Goal: Task Accomplishment & Management: Manage account settings

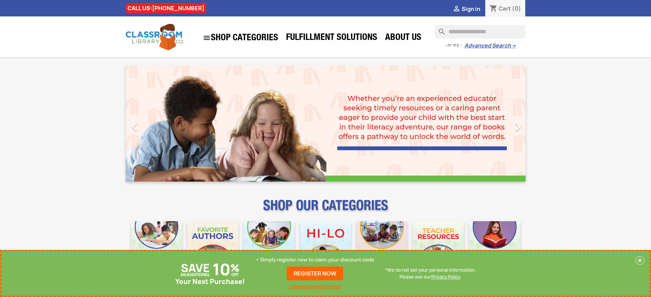
click at [315, 260] on p "+ Simply register now to claim your discount code" at bounding box center [315, 260] width 118 height 7
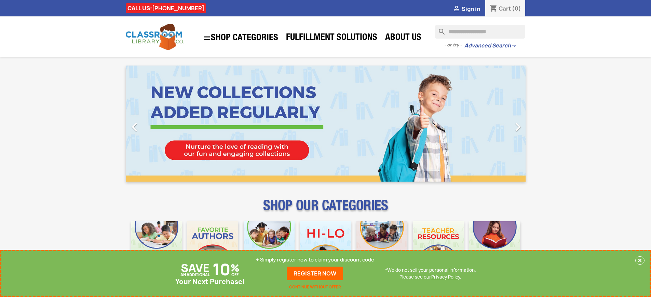
click at [315, 260] on p "+ Simply register now to claim your discount code" at bounding box center [315, 260] width 118 height 7
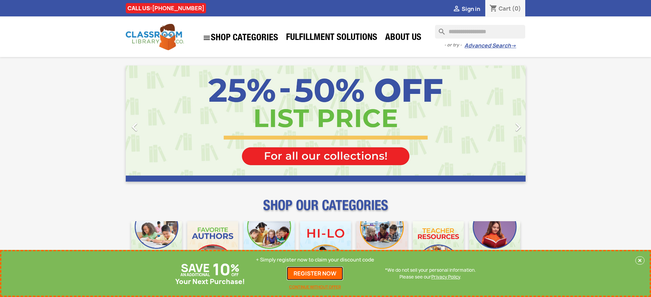
click at [315, 274] on link "REGISTER NOW" at bounding box center [315, 274] width 56 height 14
click at [315, 260] on p "+ Simply register now to claim your discount code" at bounding box center [315, 260] width 118 height 7
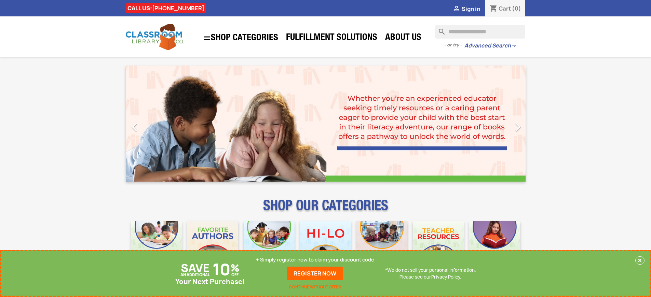
click at [315, 260] on p "+ Simply register now to claim your discount code" at bounding box center [315, 260] width 118 height 7
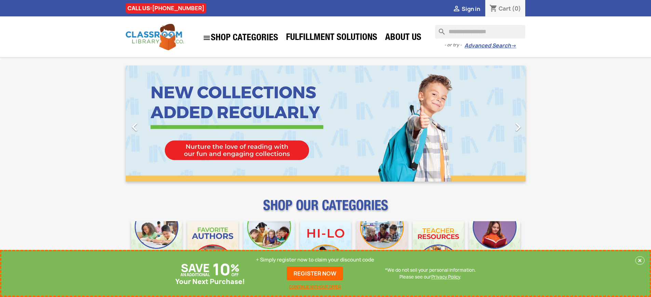
click at [315, 260] on p "+ Simply register now to claim your discount code" at bounding box center [315, 260] width 118 height 7
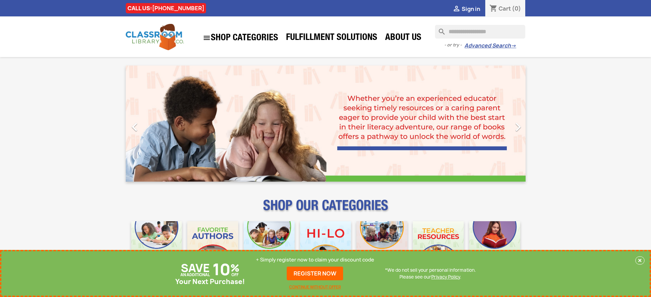
click at [315, 260] on p "+ Simply register now to claim your discount code" at bounding box center [315, 260] width 118 height 7
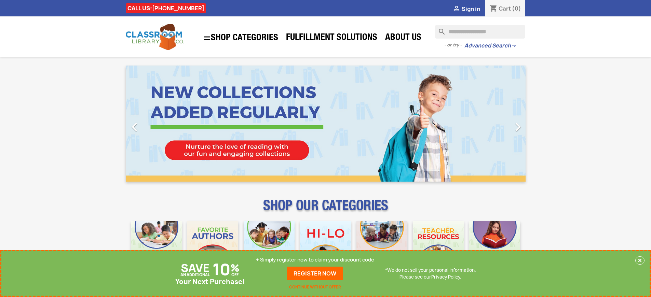
click at [315, 260] on p "+ Simply register now to claim your discount code" at bounding box center [315, 260] width 118 height 7
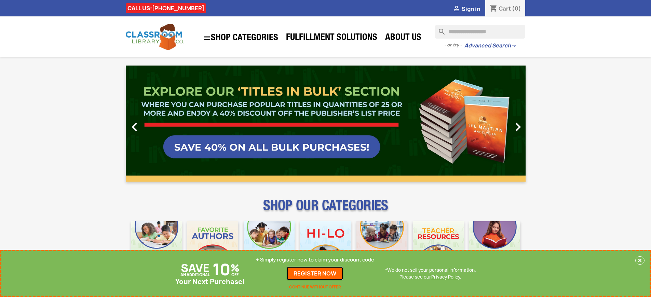
click at [315, 274] on link "REGISTER NOW" at bounding box center [315, 274] width 56 height 14
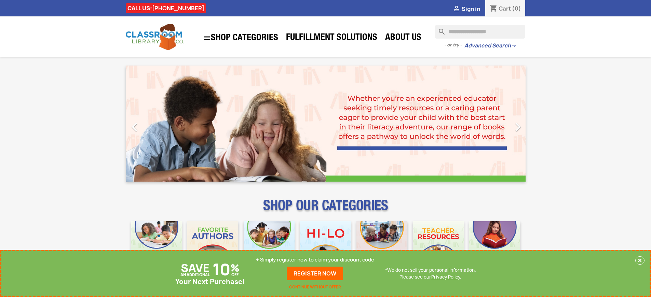
click at [315, 260] on p "+ Simply register now to claim your discount code" at bounding box center [315, 260] width 118 height 7
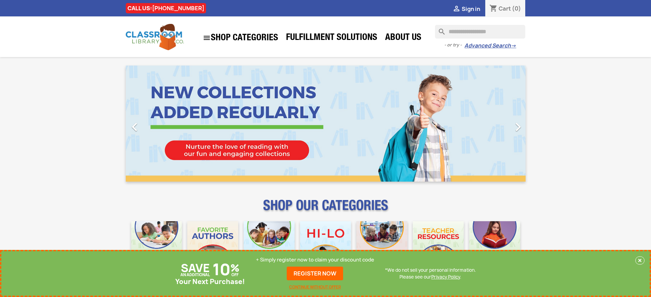
click at [315, 260] on p "+ Simply register now to claim your discount code" at bounding box center [315, 260] width 118 height 7
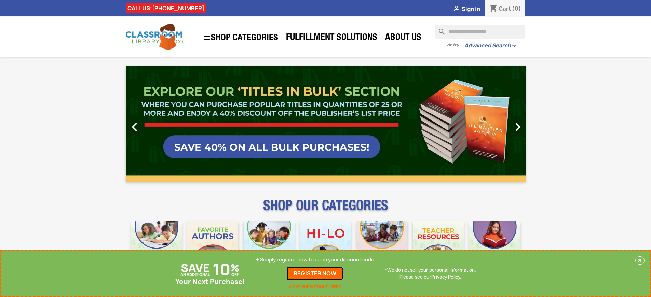
click at [315, 274] on link "REGISTER NOW" at bounding box center [315, 274] width 56 height 14
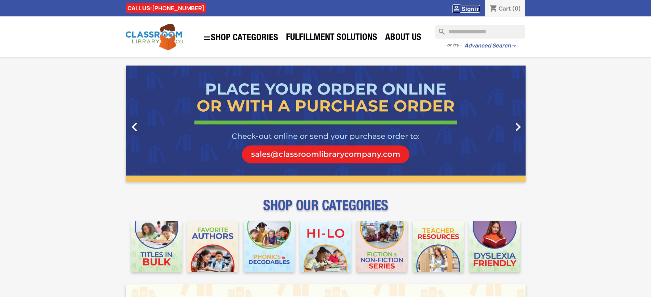
click at [471, 9] on span "Sign in" at bounding box center [471, 9] width 18 height 8
